Goal: Task Accomplishment & Management: Use online tool/utility

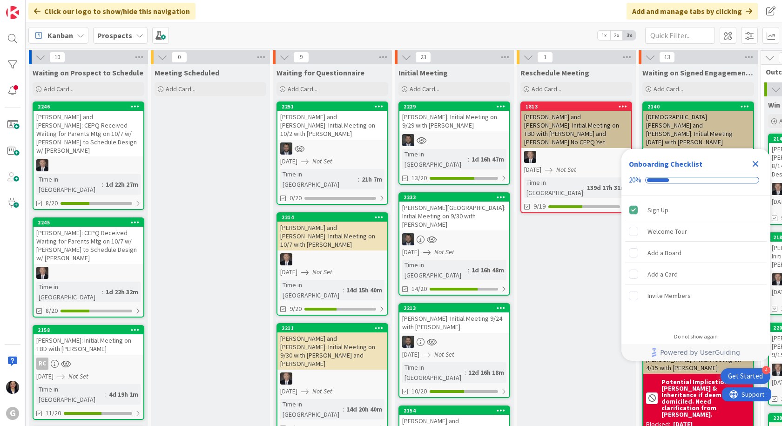
click at [63, 30] on span "Kanban" at bounding box center [60, 35] width 26 height 11
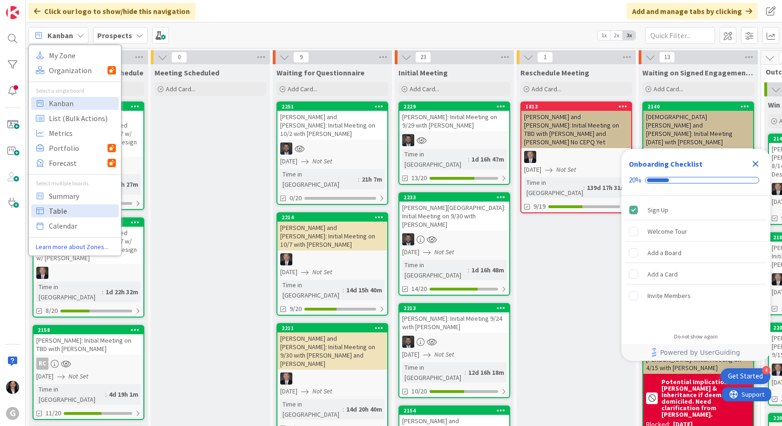
click at [65, 211] on span "Table" at bounding box center [82, 211] width 67 height 14
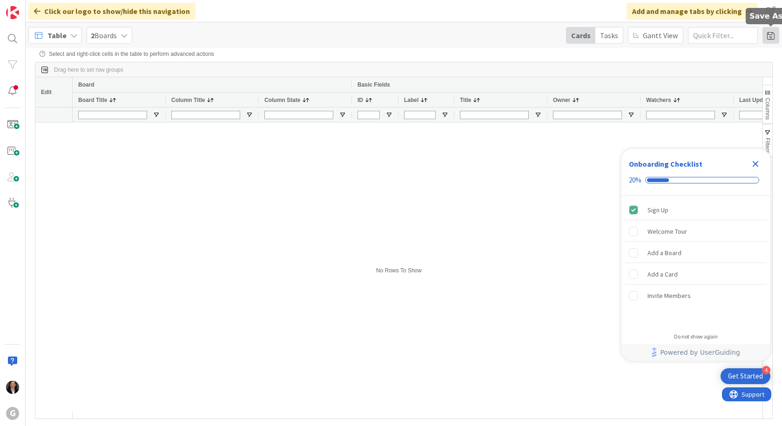
click at [770, 39] on span at bounding box center [770, 35] width 17 height 17
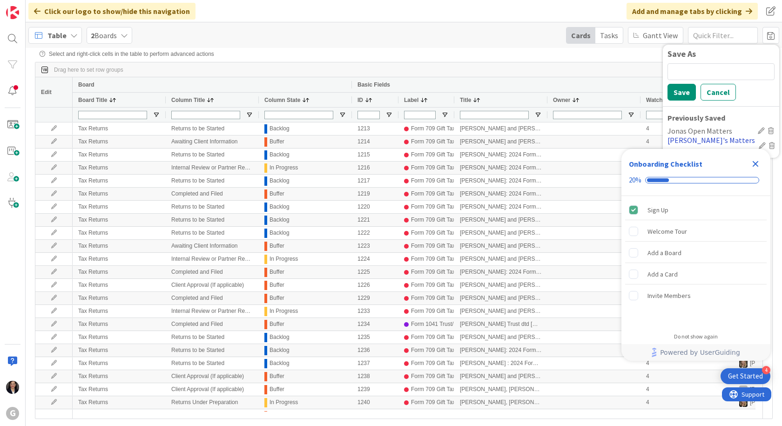
click at [717, 141] on div "[PERSON_NAME]'s Matters in his swim lane" at bounding box center [710, 145] width 87 height 22
type input "[PERSON_NAME]/[PERSON_NAME]"
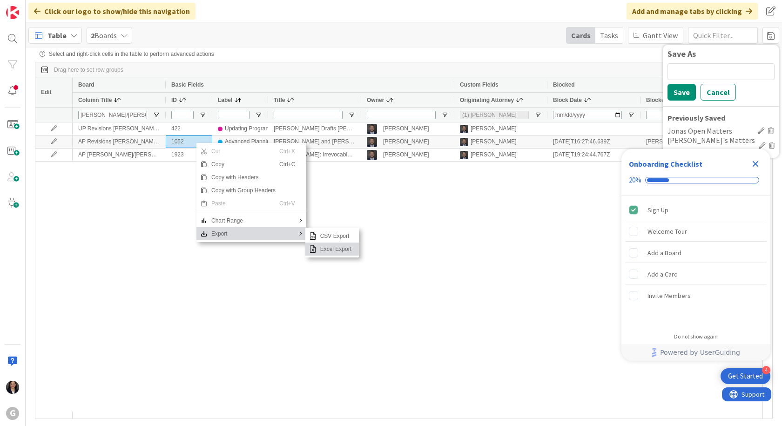
click at [318, 249] on span "Excel Export" at bounding box center [335, 248] width 39 height 13
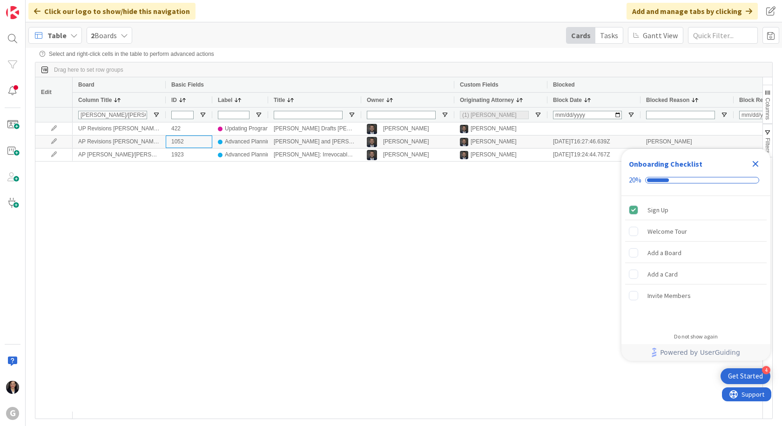
click at [66, 38] on div "Table" at bounding box center [55, 35] width 54 height 17
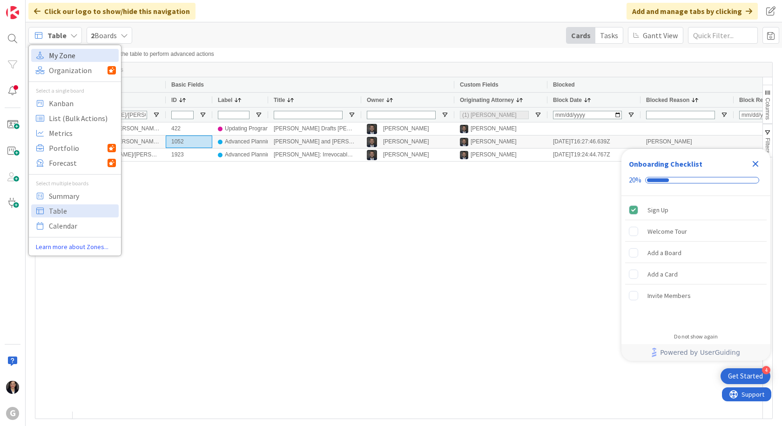
click at [66, 57] on span "My Zone" at bounding box center [82, 55] width 67 height 14
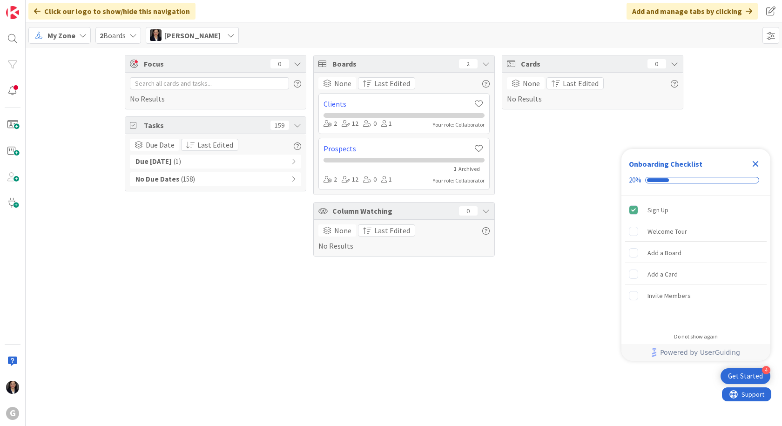
click at [757, 161] on icon "Close Checklist" at bounding box center [755, 164] width 6 height 6
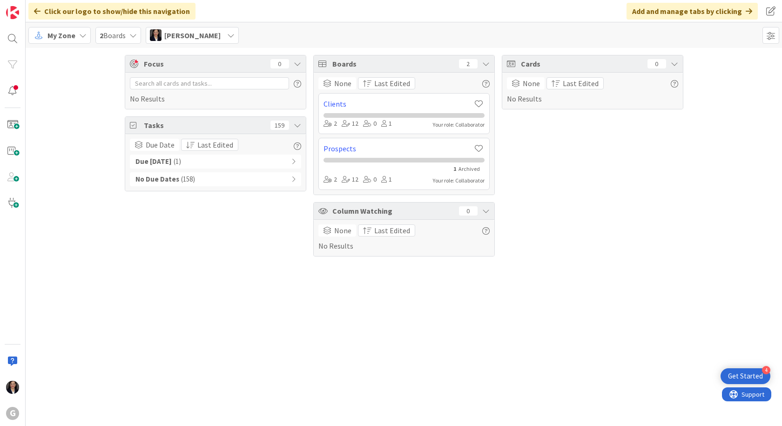
click at [40, 34] on icon at bounding box center [39, 35] width 12 height 12
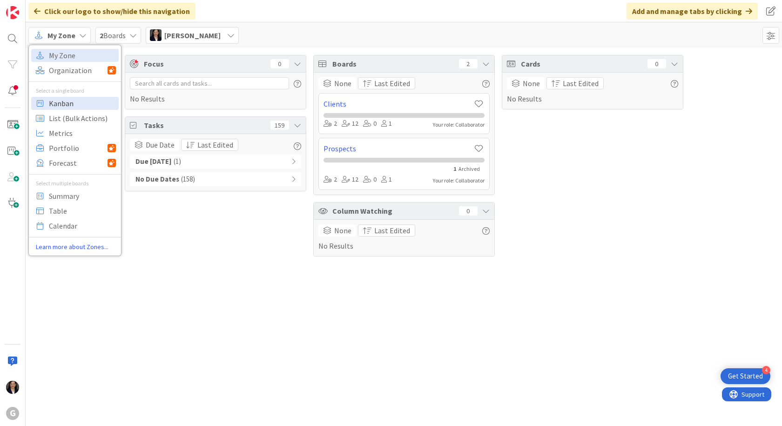
click at [63, 109] on span "Kanban" at bounding box center [82, 103] width 67 height 14
